Goal: Complete application form

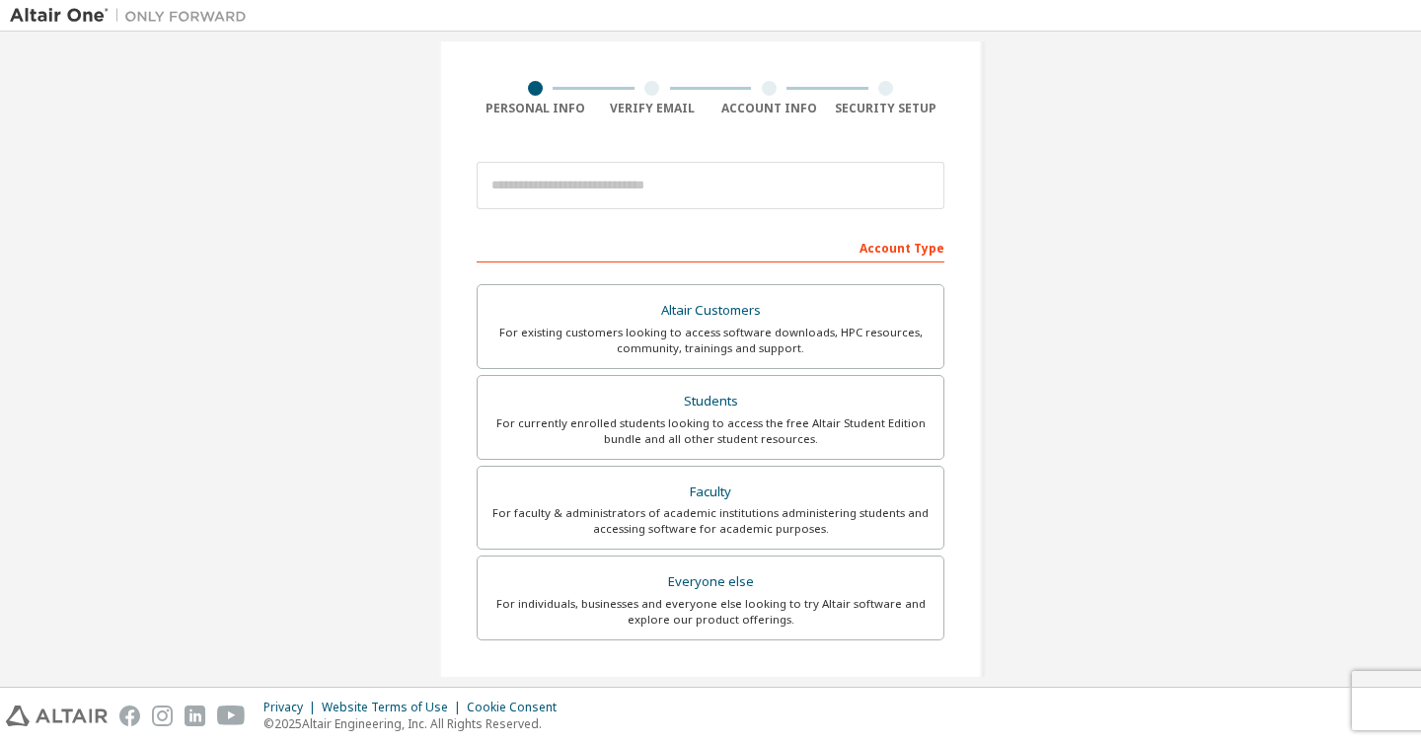
scroll to position [160, 0]
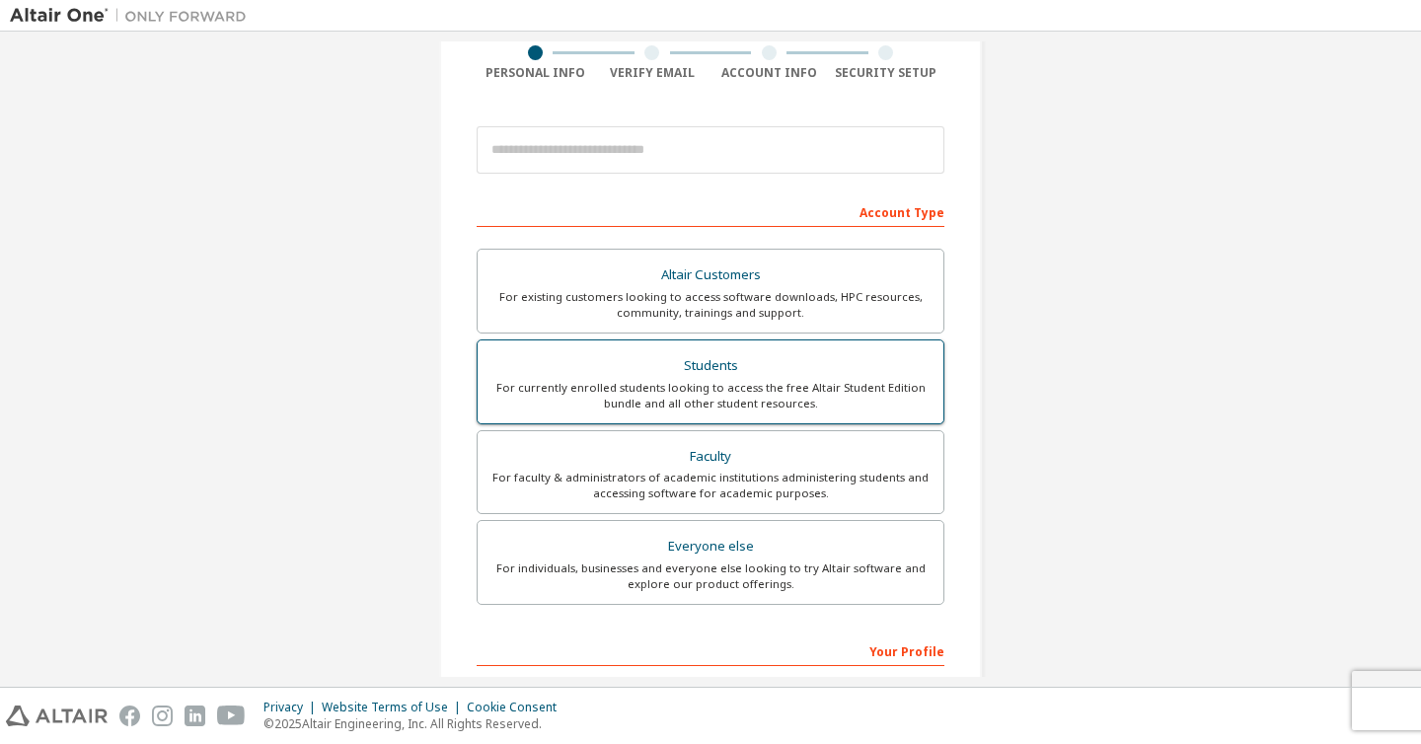
click at [869, 390] on div "For currently enrolled students looking to access the free Altair Student Editi…" at bounding box center [710, 396] width 442 height 32
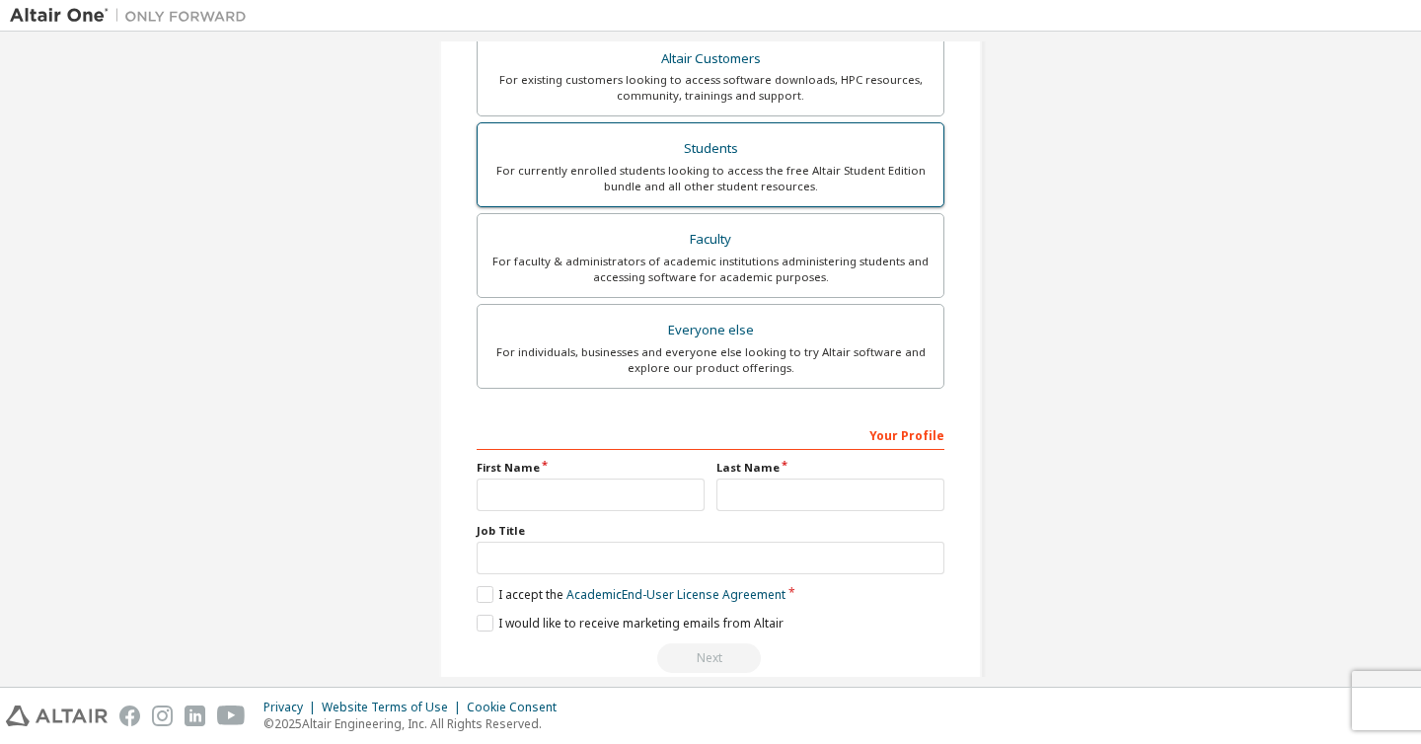
scroll to position [461, 0]
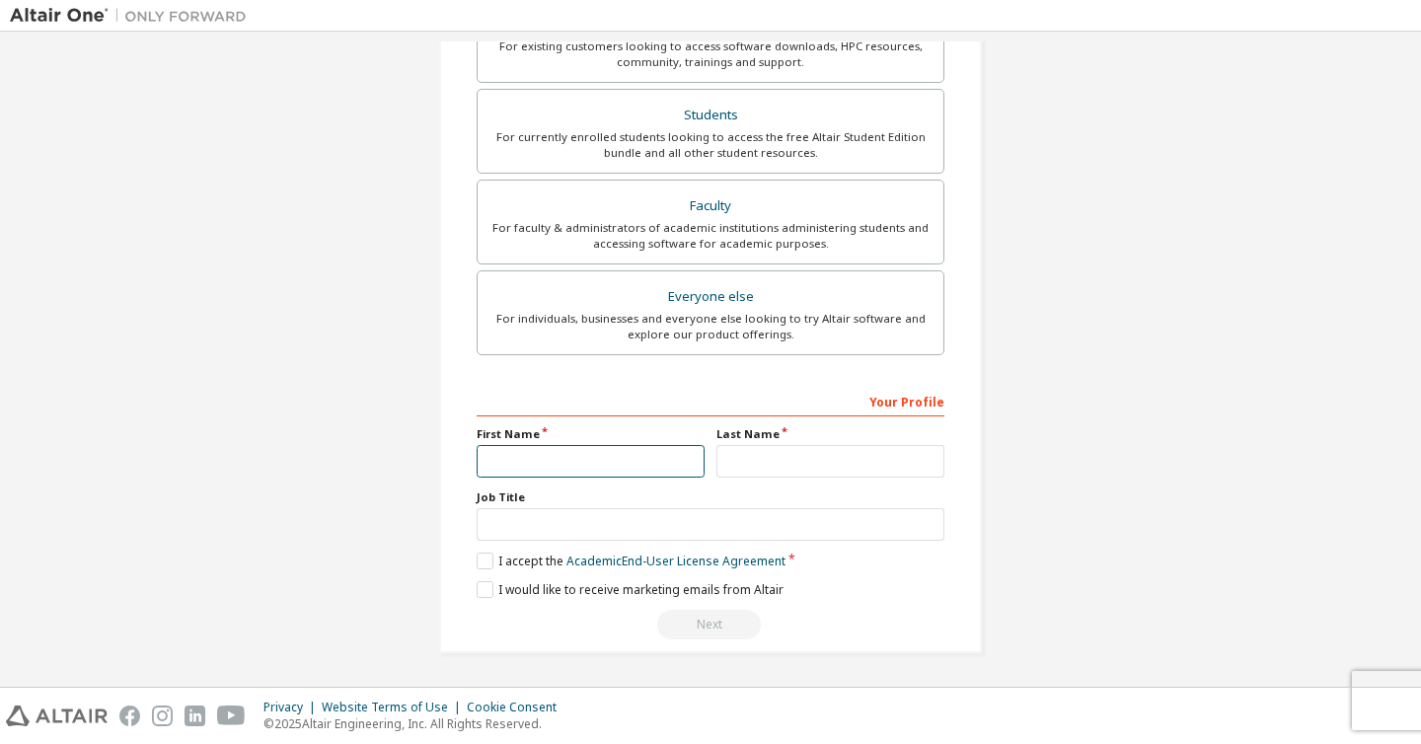
click at [624, 452] on input "text" at bounding box center [591, 461] width 228 height 33
type input "********"
click at [856, 464] on input "text" at bounding box center [830, 461] width 228 height 33
type input "****"
click at [1315, 331] on div "Create an Altair One Account For Free Trials, Licenses, Downloads, Learning & D…" at bounding box center [710, 129] width 1401 height 1096
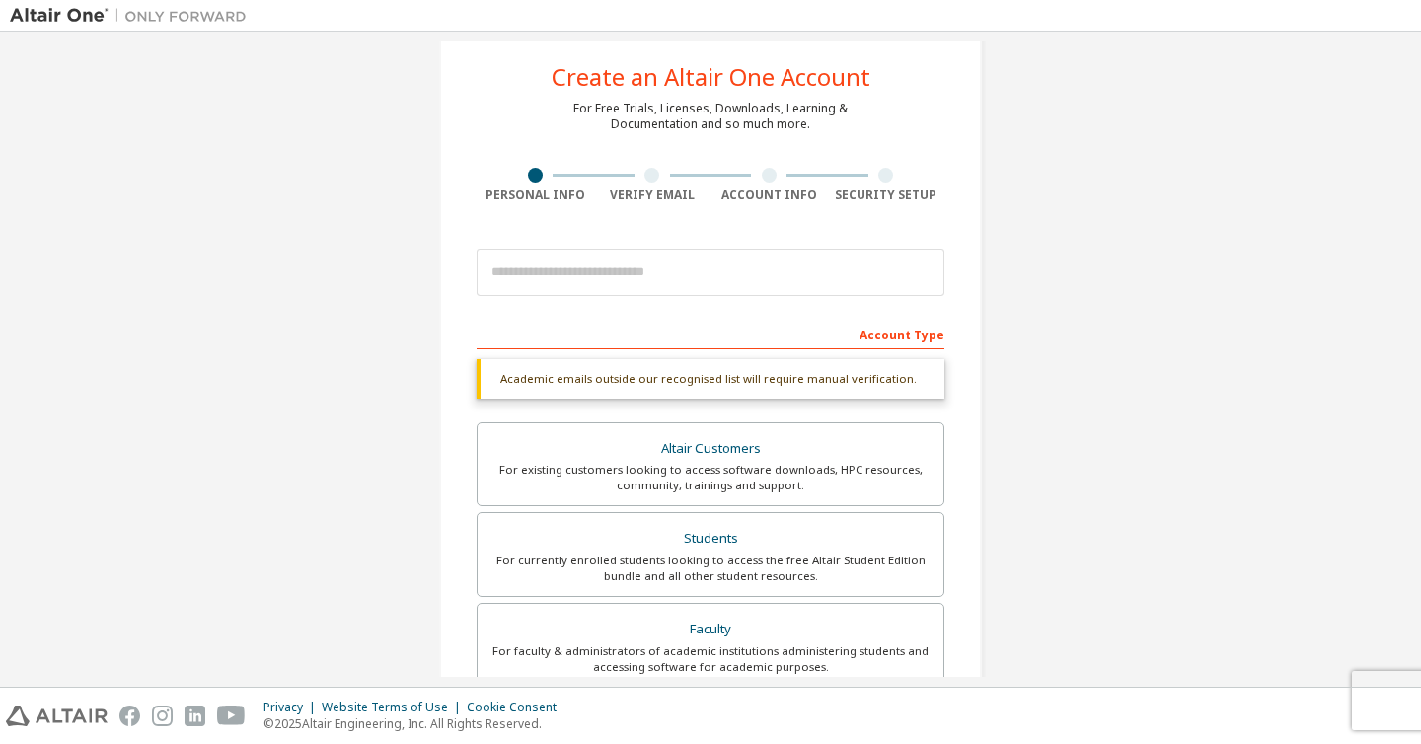
scroll to position [36, 0]
click at [780, 270] on input "email" at bounding box center [711, 274] width 468 height 47
type input "**********"
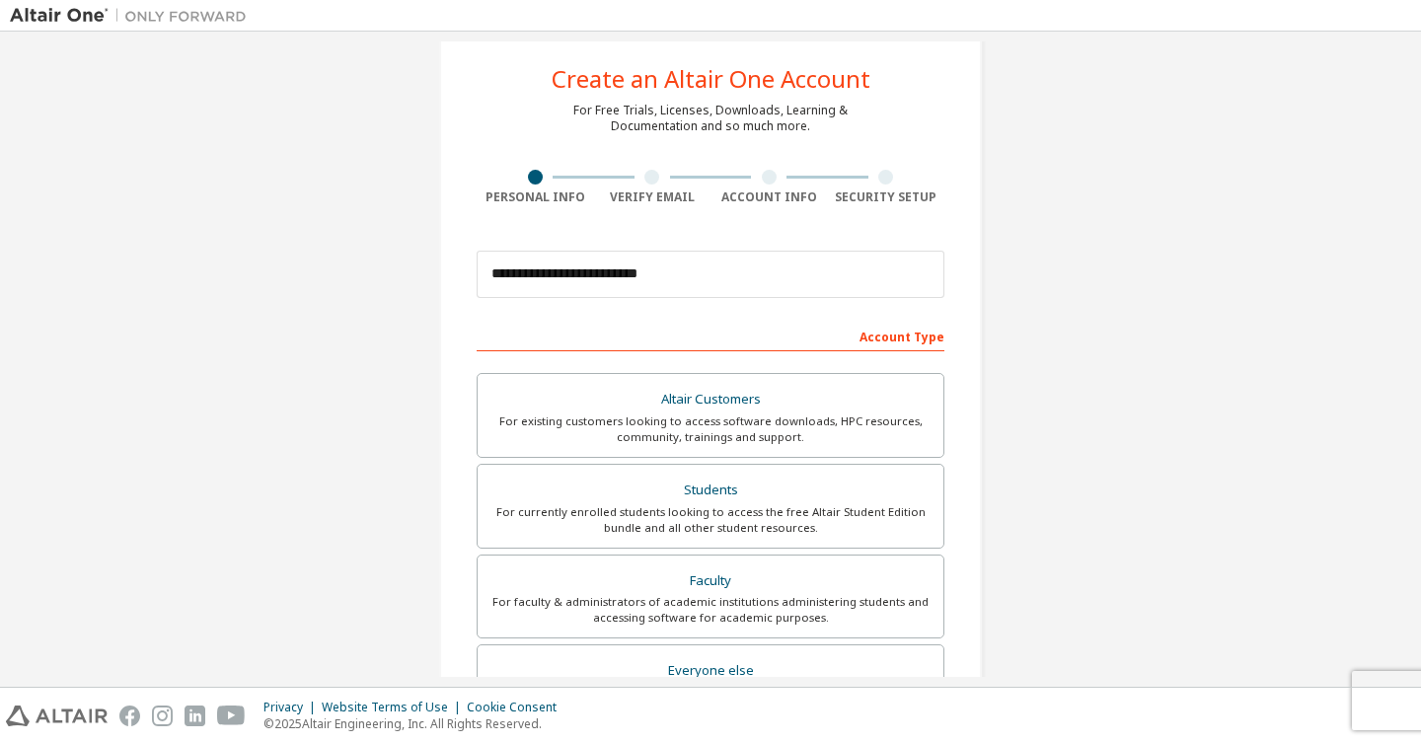
click at [1036, 333] on div "**********" at bounding box center [710, 528] width 1401 height 1045
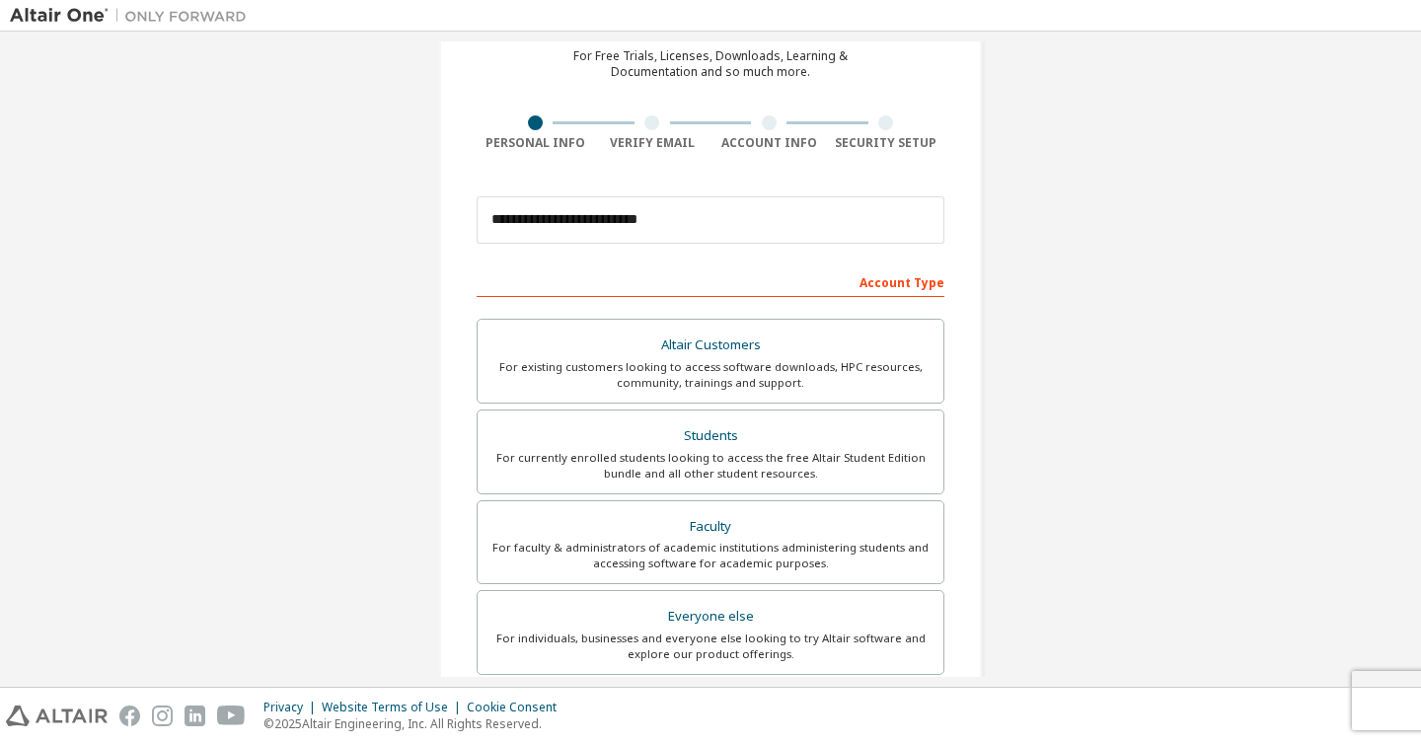
scroll to position [409, 0]
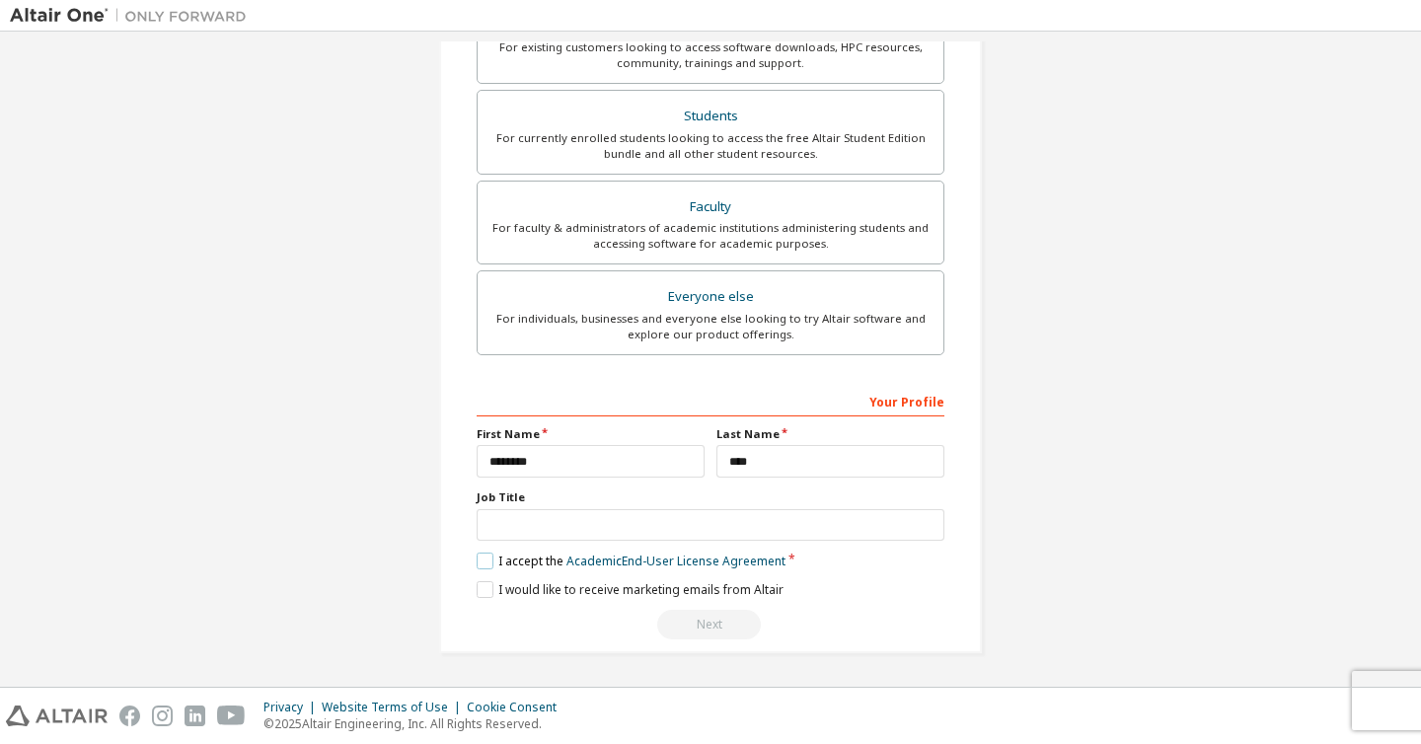
click at [482, 560] on label "I accept the Academic End-User License Agreement" at bounding box center [631, 561] width 309 height 17
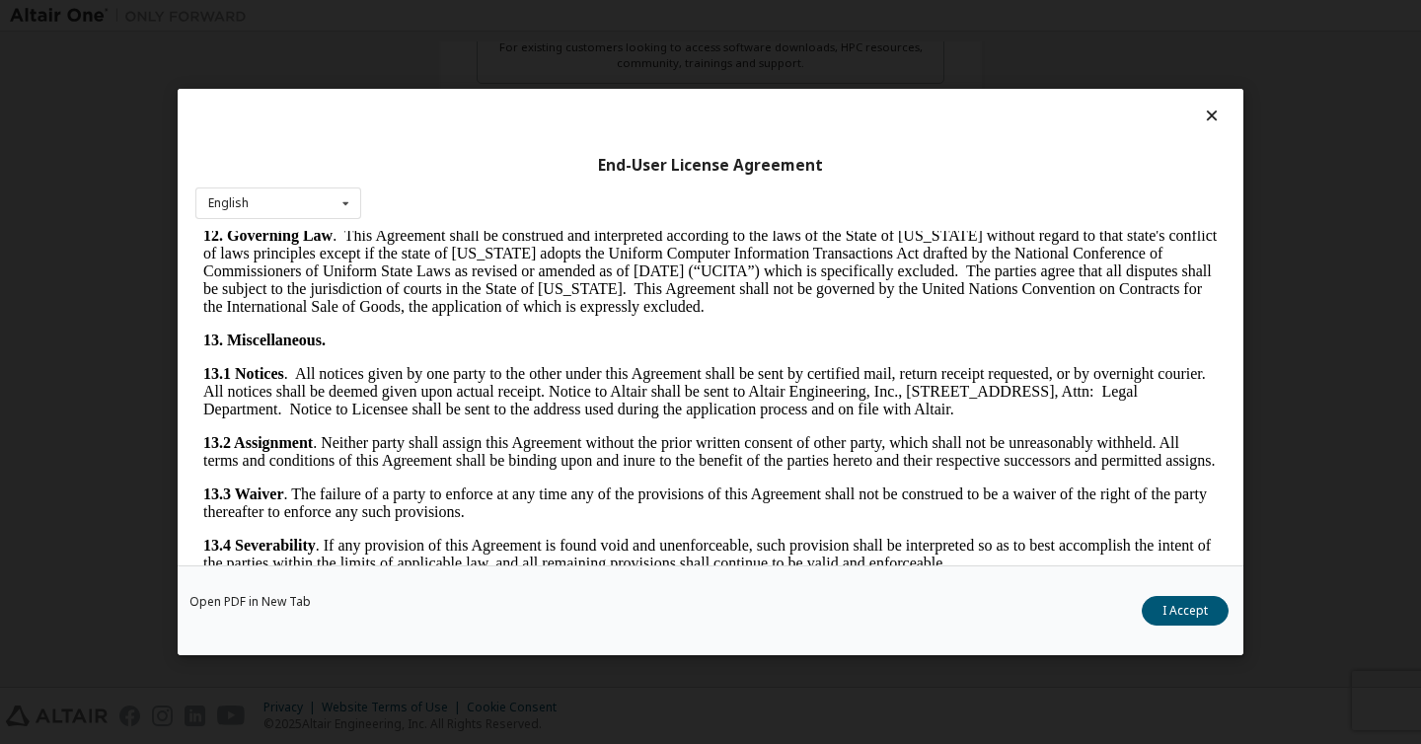
scroll to position [3265, 0]
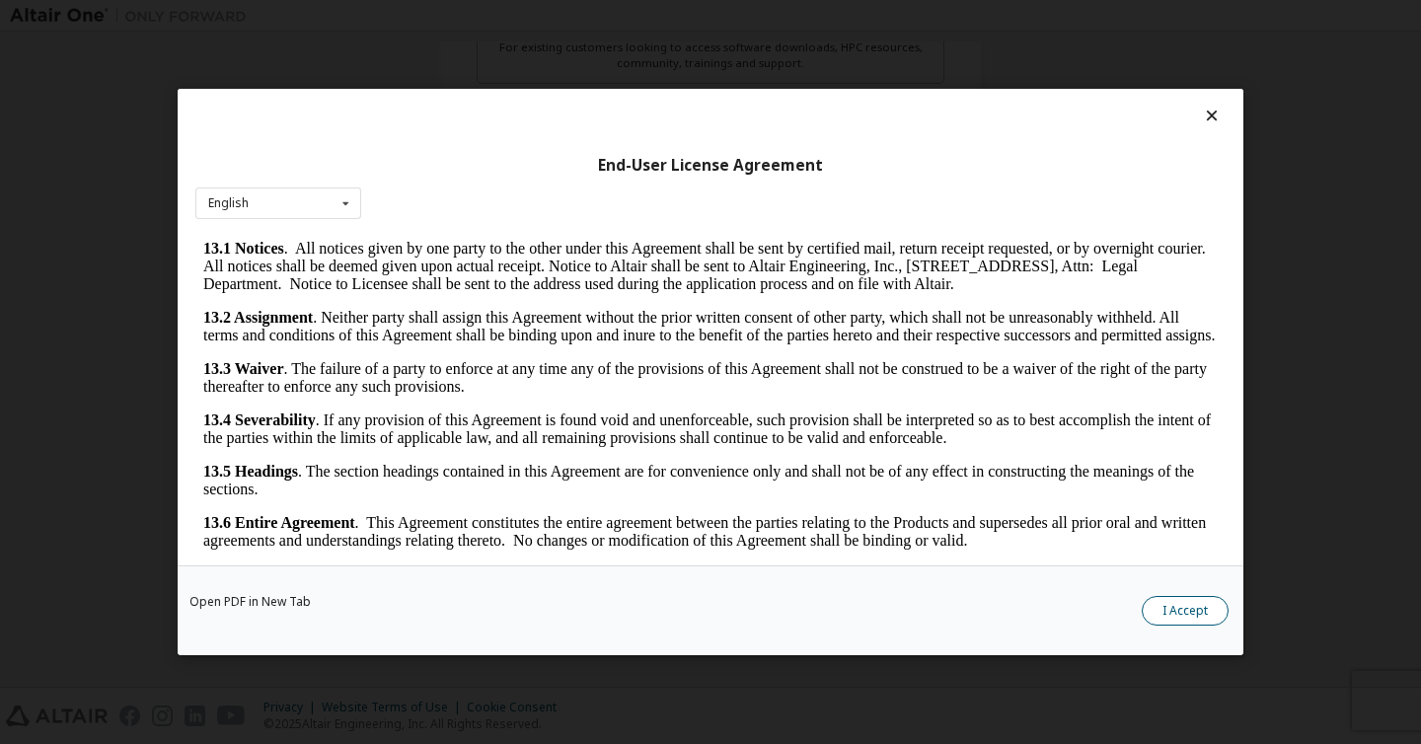
click at [1182, 606] on button "I Accept" at bounding box center [1185, 611] width 87 height 30
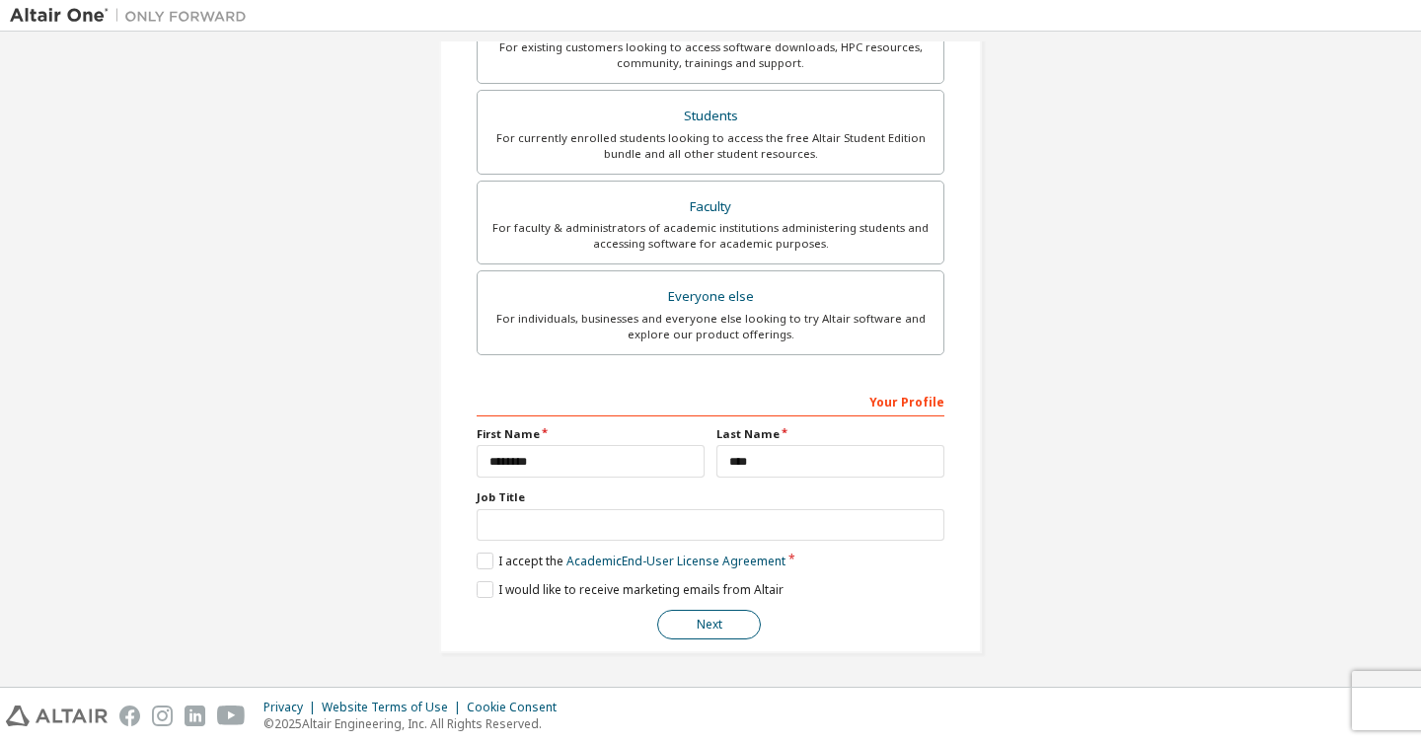
click at [690, 629] on button "Next" at bounding box center [709, 625] width 104 height 30
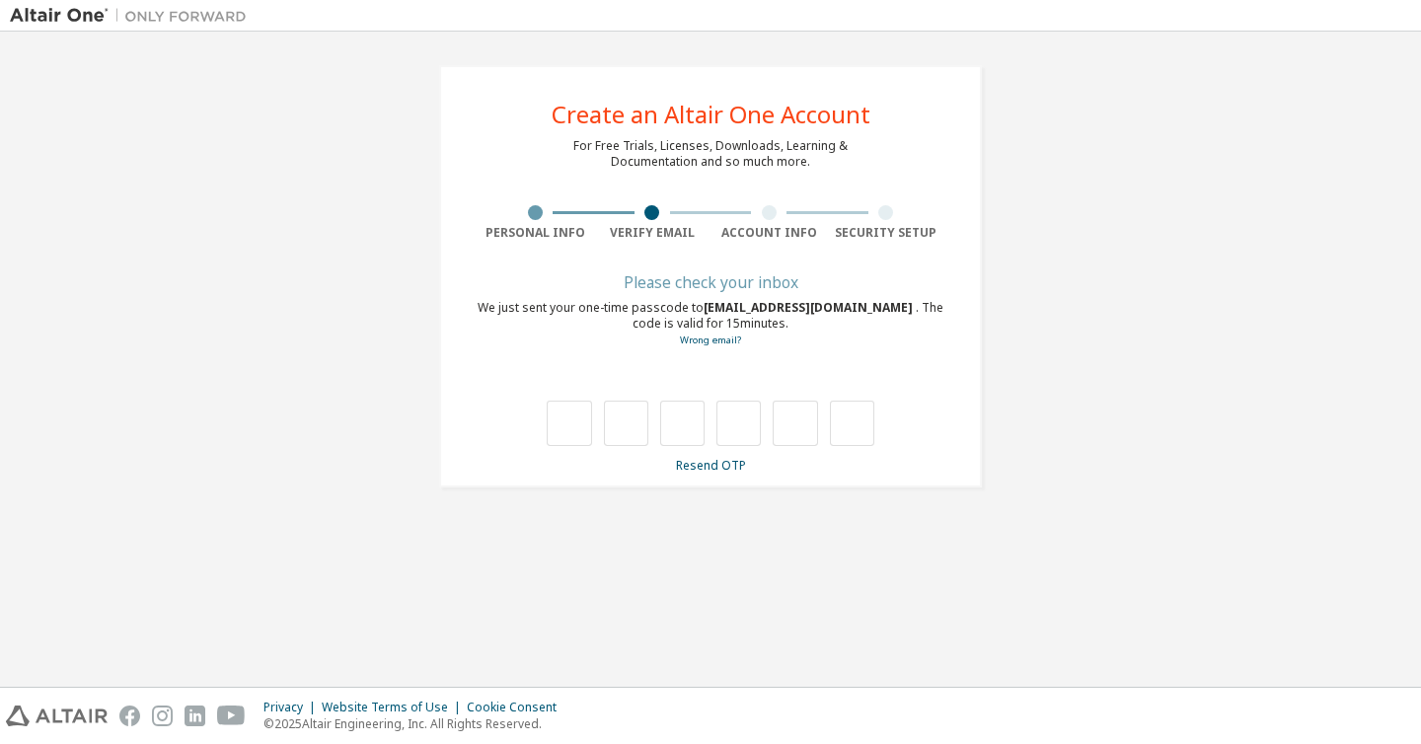
scroll to position [0, 0]
type input "*"
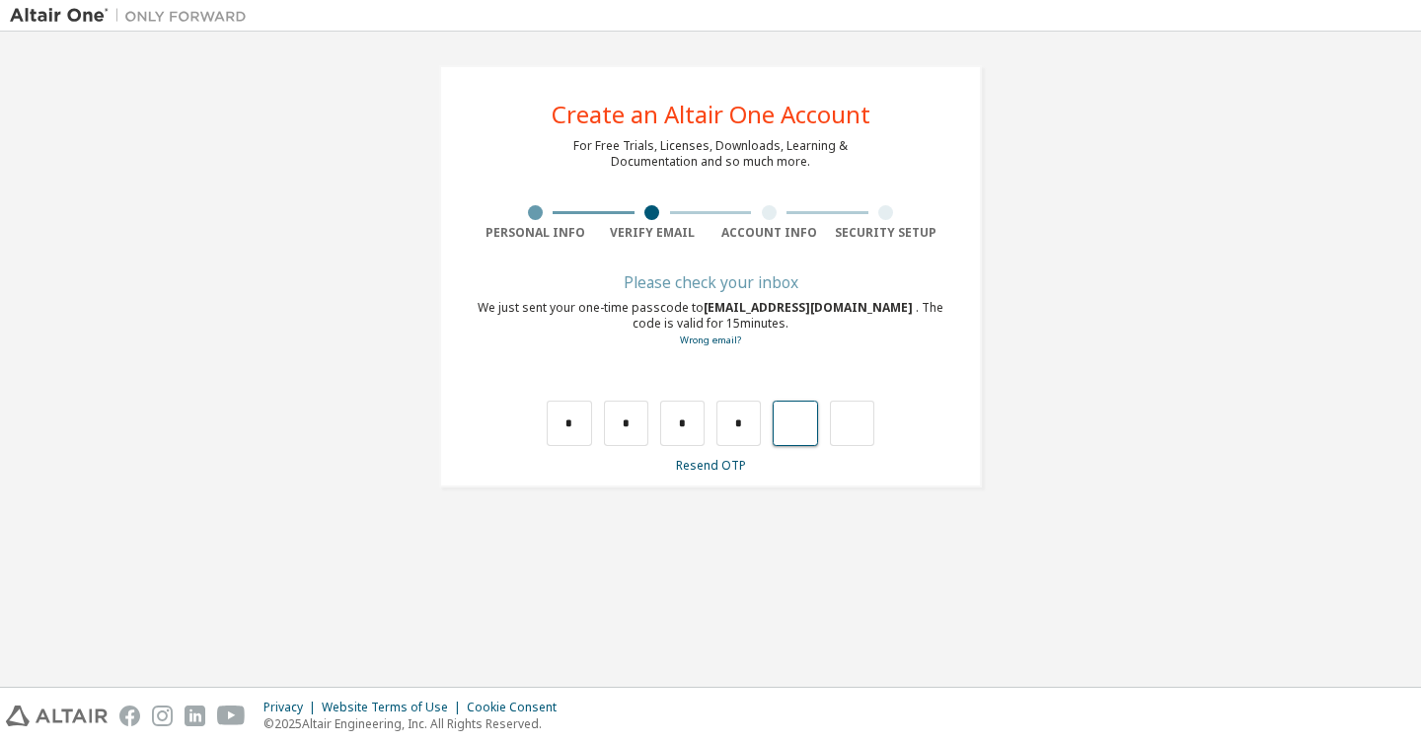
type input "*"
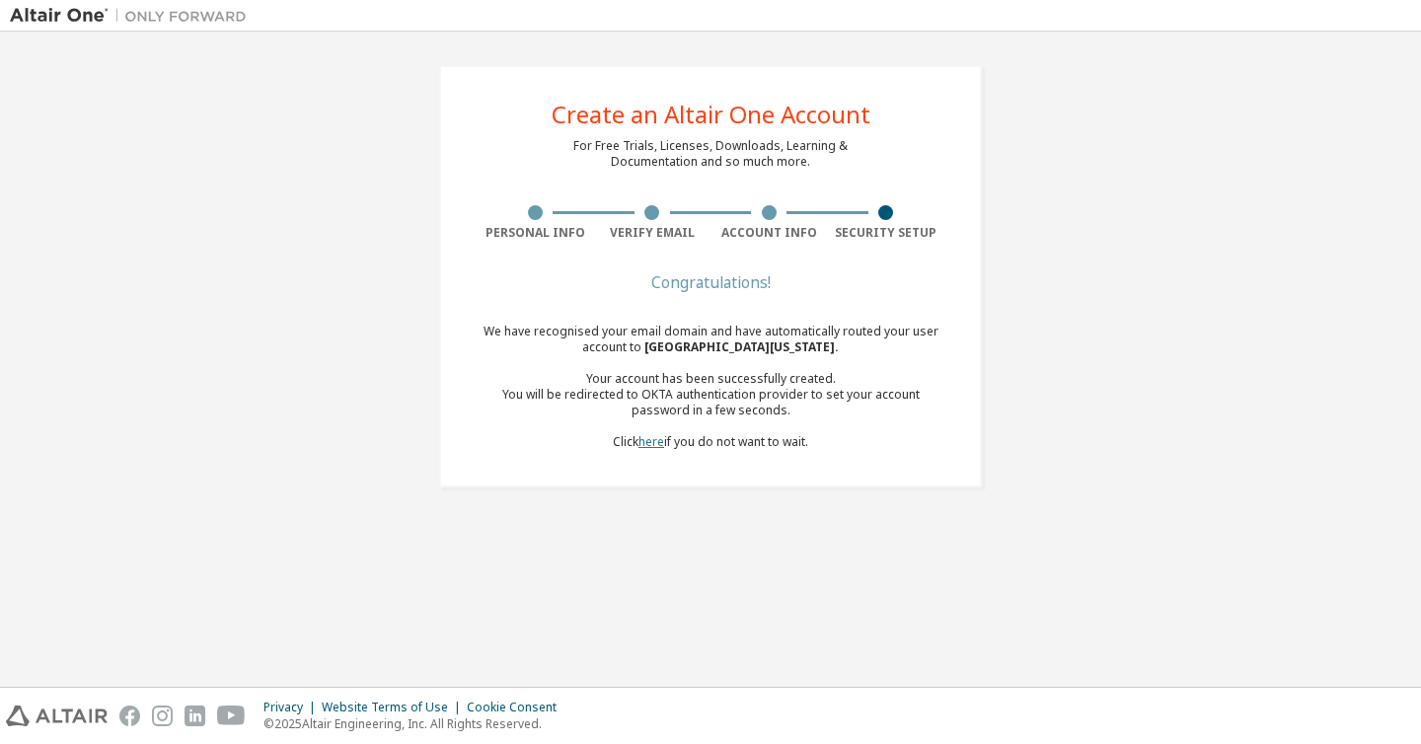
click at [640, 444] on link "here" at bounding box center [651, 441] width 26 height 17
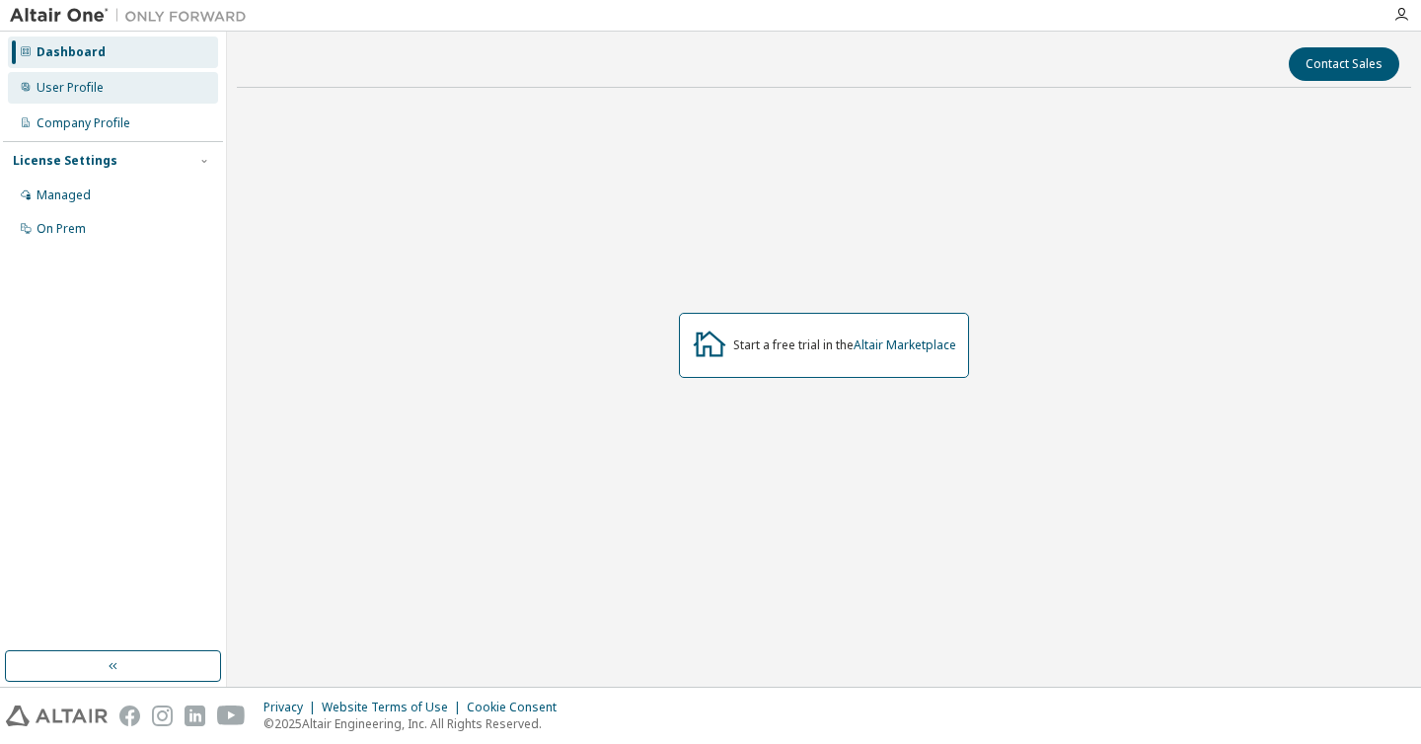
click at [99, 88] on div "User Profile" at bounding box center [70, 88] width 67 height 16
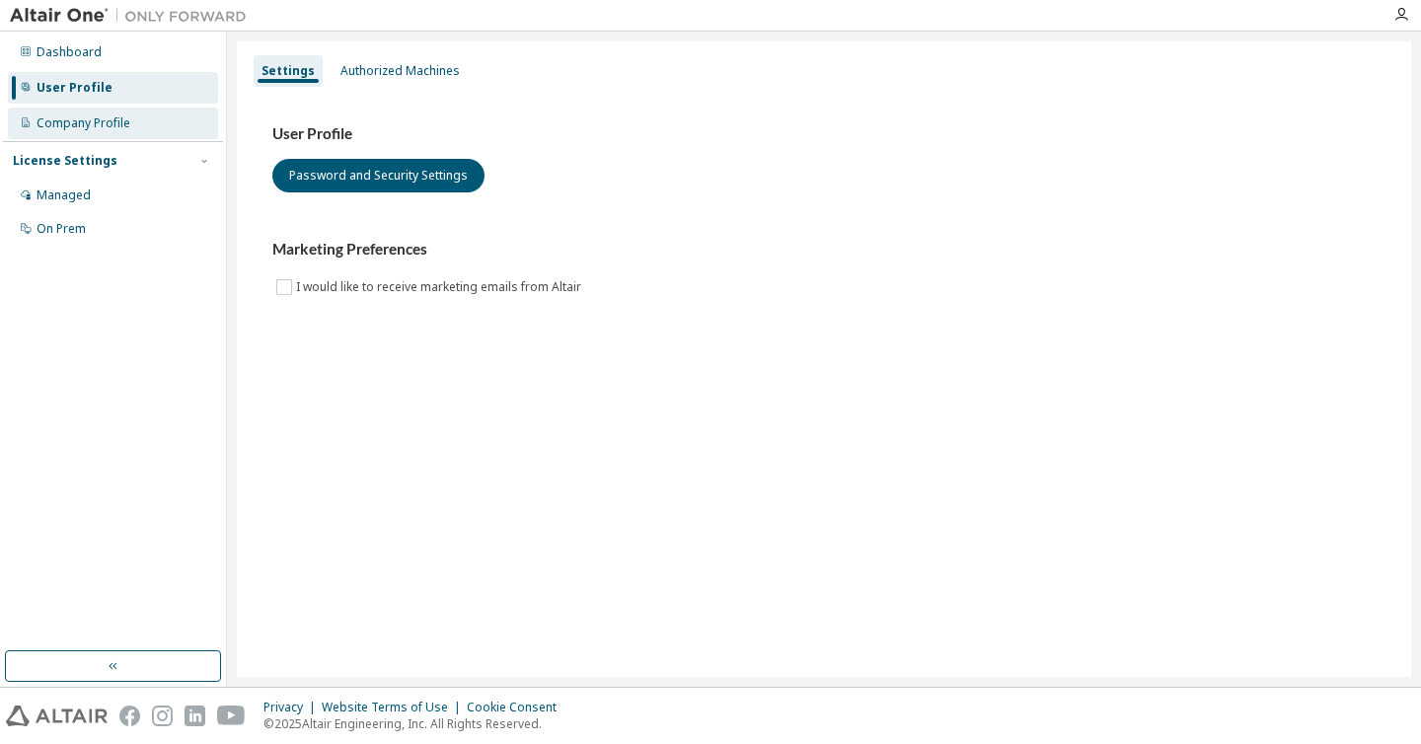
click at [105, 121] on div "Company Profile" at bounding box center [84, 123] width 94 height 16
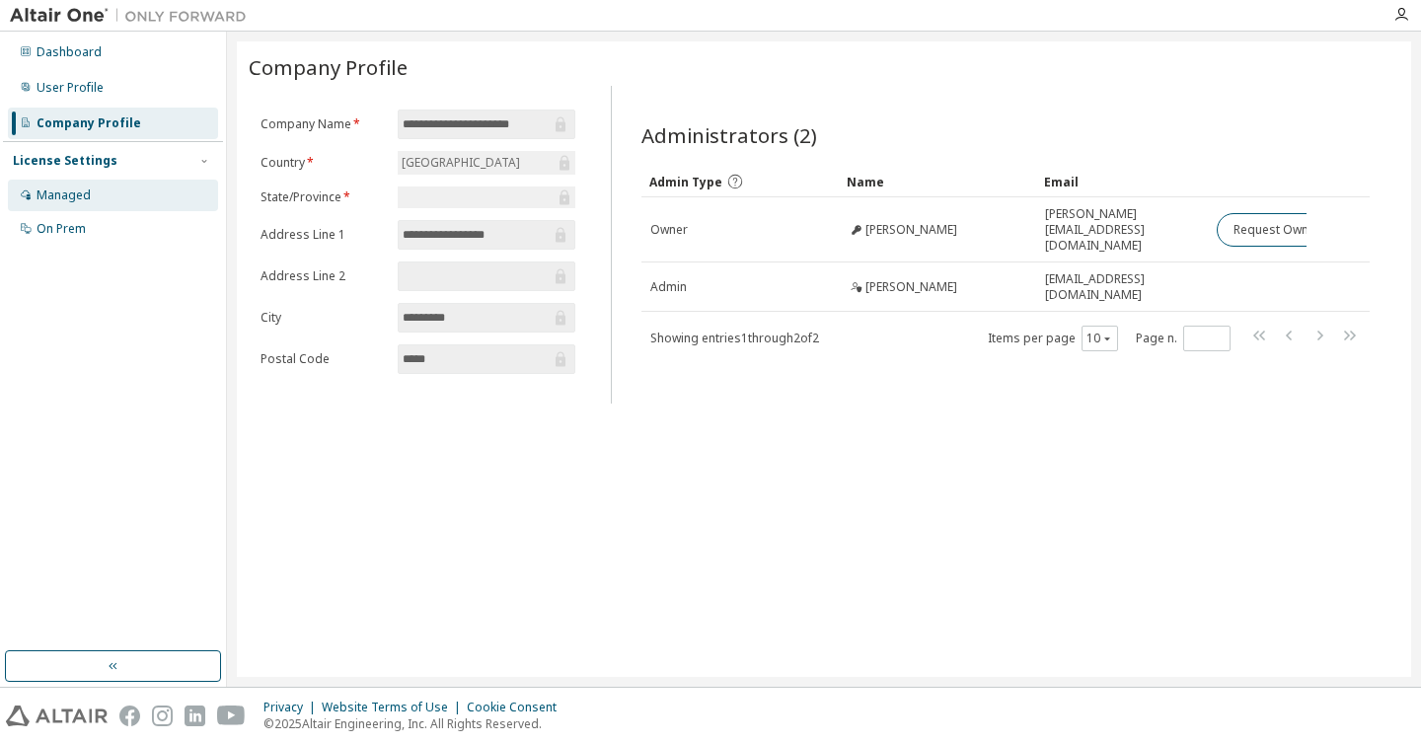
click at [122, 200] on div "Managed" at bounding box center [113, 196] width 210 height 32
